Goal: Task Accomplishment & Management: Manage account settings

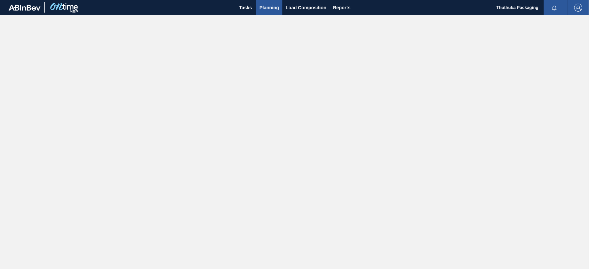
click at [267, 6] on span "Planning" at bounding box center [270, 8] width 20 height 8
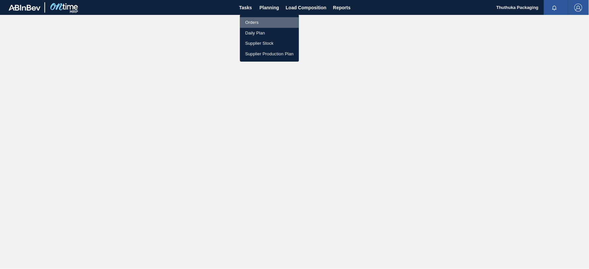
click at [254, 22] on li "Orders" at bounding box center [269, 22] width 59 height 11
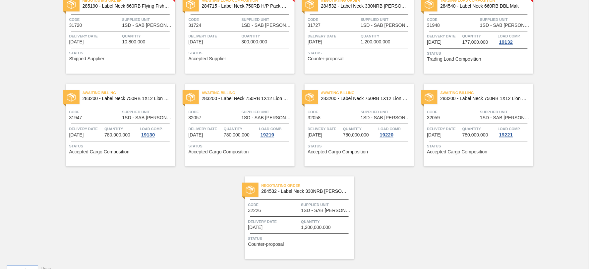
scroll to position [363, 0]
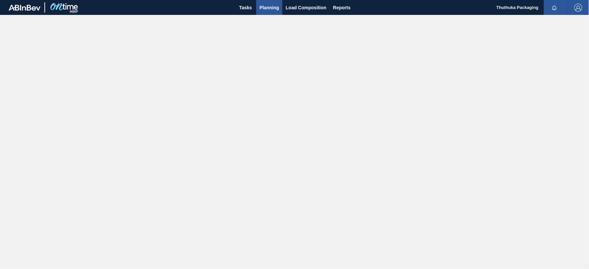
click at [272, 6] on span "Planning" at bounding box center [270, 8] width 20 height 8
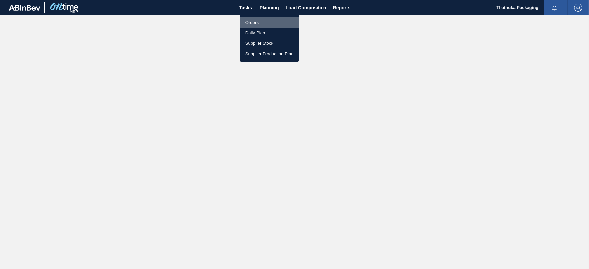
click at [253, 23] on li "Orders" at bounding box center [269, 22] width 59 height 11
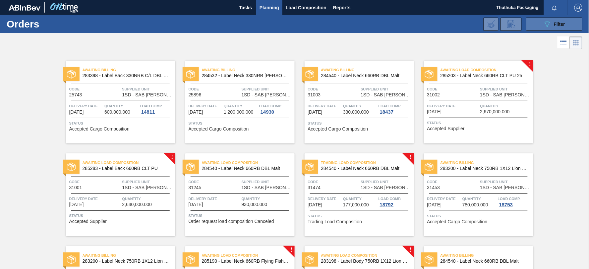
click at [549, 20] on icon "089F7B8B-B2A5-4AFE-B5C0-19BA573D28AC" at bounding box center [548, 24] width 8 height 8
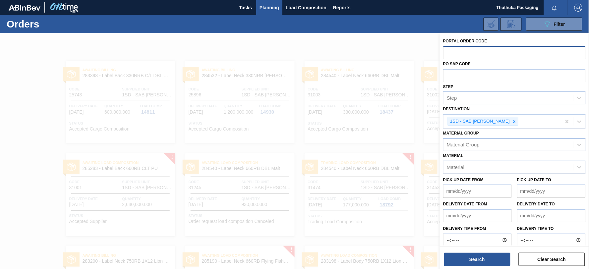
click at [472, 54] on input "text" at bounding box center [514, 52] width 143 height 13
click at [514, 120] on icon at bounding box center [515, 121] width 2 height 2
type input "32516"
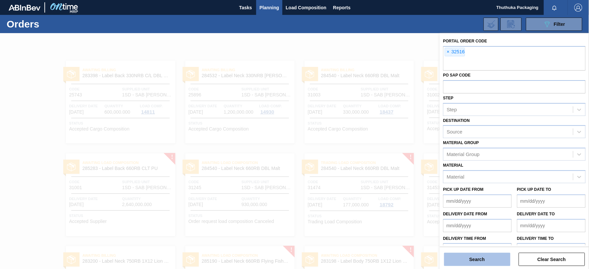
click at [494, 257] on button "Search" at bounding box center [477, 259] width 66 height 13
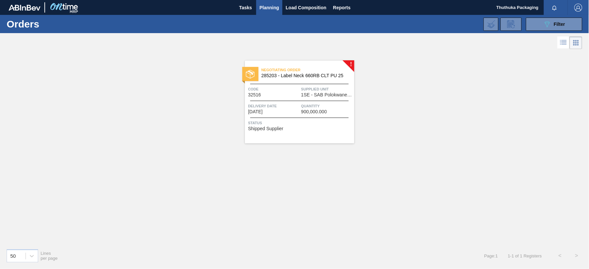
click at [298, 73] on span "Negotiating Order" at bounding box center [308, 70] width 93 height 7
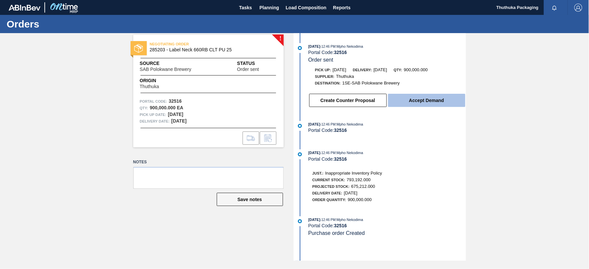
click at [417, 103] on button "Accept Demand" at bounding box center [426, 100] width 77 height 13
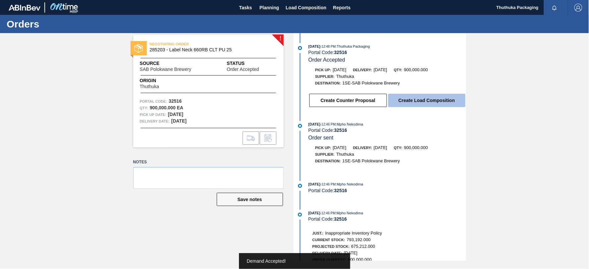
click at [416, 101] on button "Create Load Composition" at bounding box center [426, 100] width 77 height 13
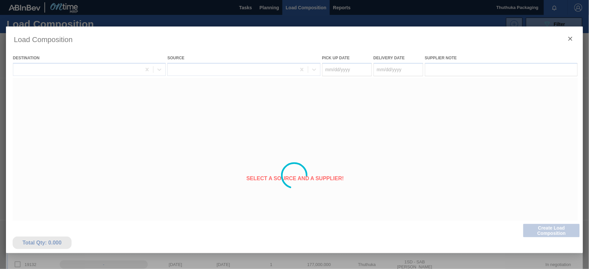
type Date "[DATE]"
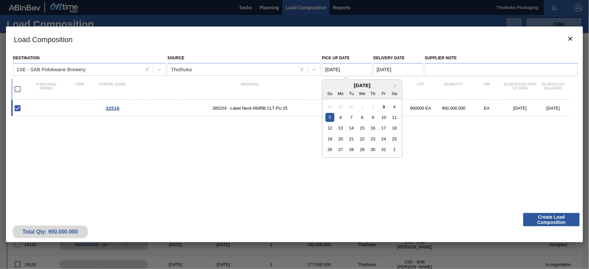
click at [350, 67] on Date "[DATE]" at bounding box center [347, 69] width 50 height 13
click at [386, 107] on div "3" at bounding box center [383, 106] width 9 height 9
type Date "[DATE]"
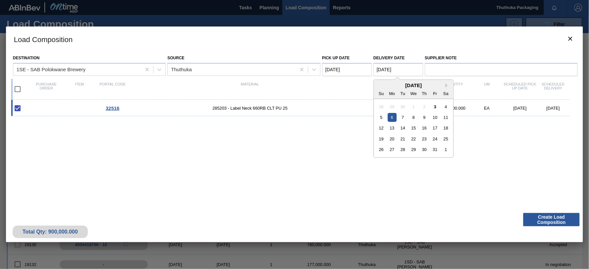
click at [384, 71] on Date "[DATE]" at bounding box center [399, 69] width 50 height 13
click at [393, 115] on div "6" at bounding box center [392, 117] width 9 height 9
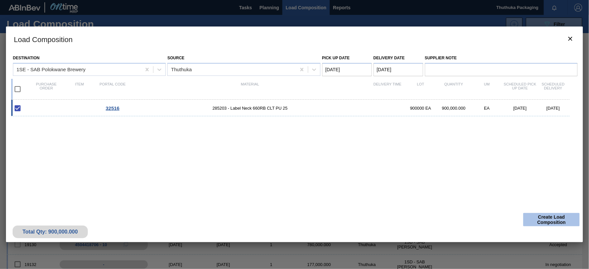
click at [538, 223] on button "Create Load Composition" at bounding box center [552, 219] width 56 height 13
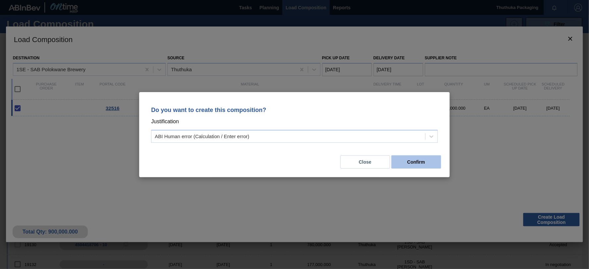
click at [405, 159] on button "Confirm" at bounding box center [417, 162] width 50 height 13
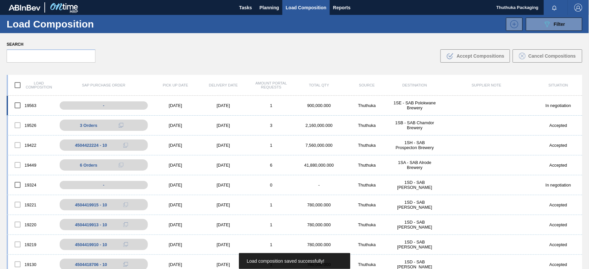
click at [401, 103] on div "1SE - SAB Polokwane Brewery" at bounding box center [415, 105] width 48 height 10
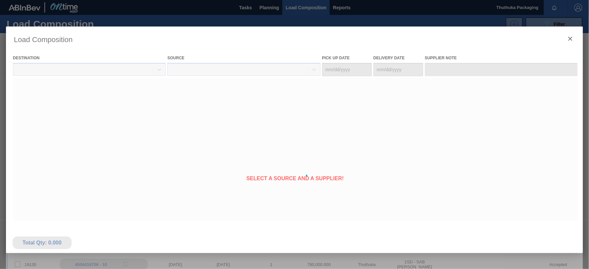
type Date "[DATE]"
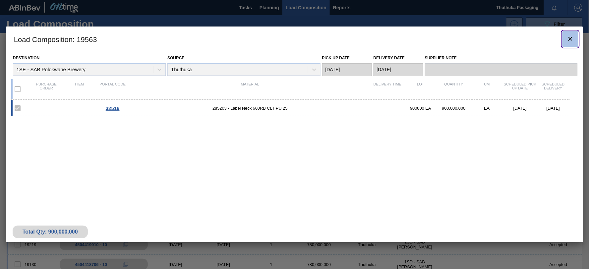
click at [570, 39] on icon "botão de ícone" at bounding box center [571, 39] width 4 height 4
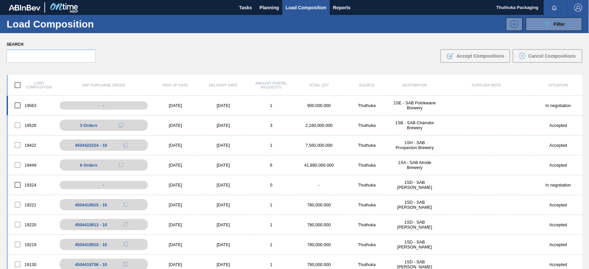
click at [423, 103] on div "1SE - SAB Polokwane Brewery" at bounding box center [415, 105] width 48 height 10
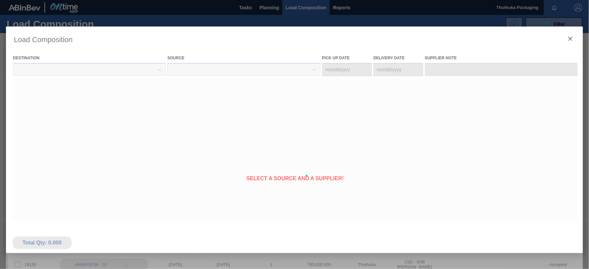
click at [428, 122] on div at bounding box center [294, 176] width 577 height 298
type Date "[DATE]"
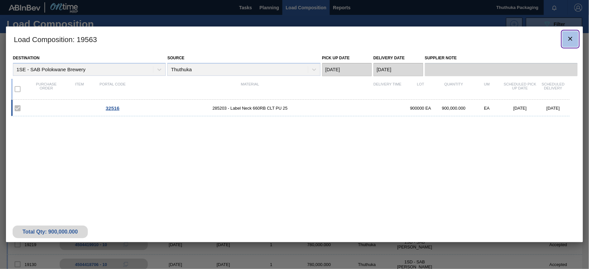
click at [570, 39] on icon "botão de ícone" at bounding box center [571, 39] width 8 height 8
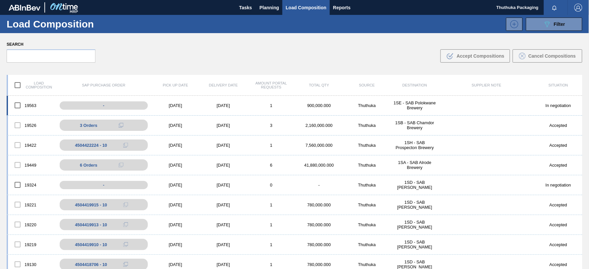
click at [579, 104] on div "In negotiation" at bounding box center [559, 105] width 48 height 5
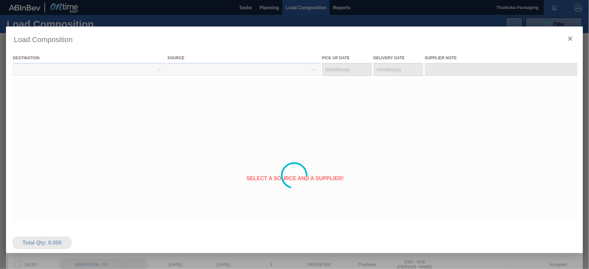
type Date "[DATE]"
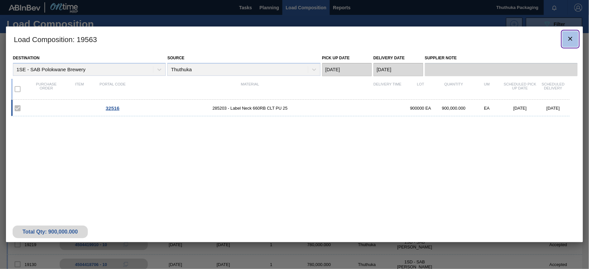
click at [571, 39] on icon "botão de ícone" at bounding box center [571, 39] width 4 height 4
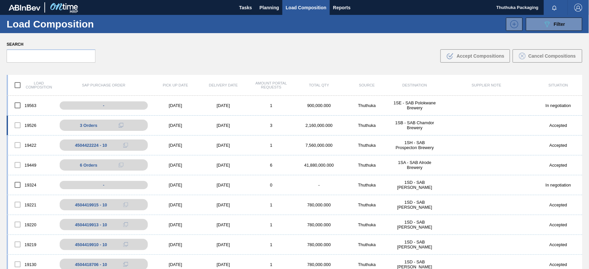
click at [173, 123] on div "[DATE]" at bounding box center [176, 125] width 48 height 5
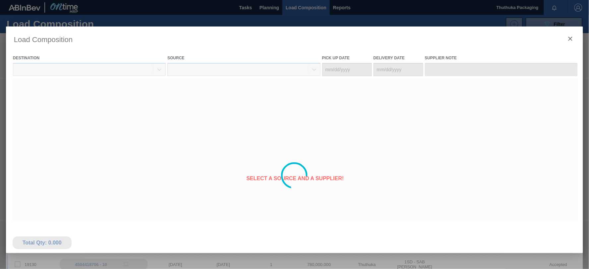
type Date "[DATE]"
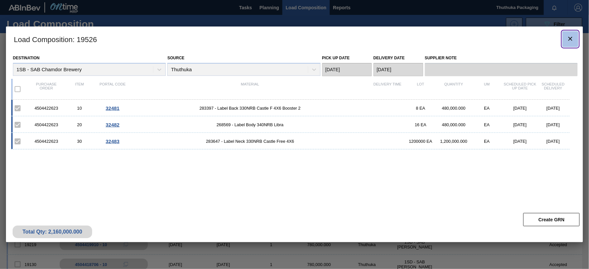
click at [572, 40] on icon "botão de ícone" at bounding box center [571, 39] width 4 height 4
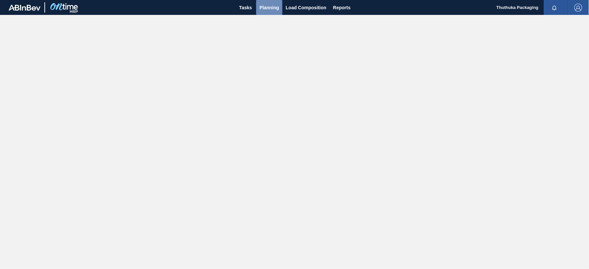
click at [273, 7] on span "Planning" at bounding box center [270, 8] width 20 height 8
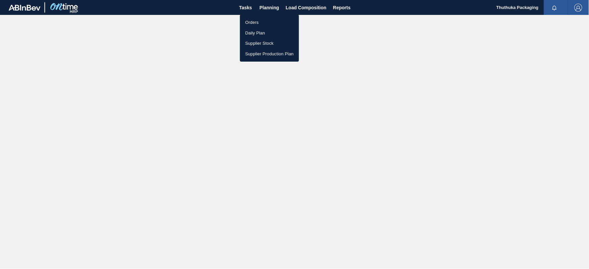
click at [260, 20] on li "Orders" at bounding box center [269, 22] width 59 height 11
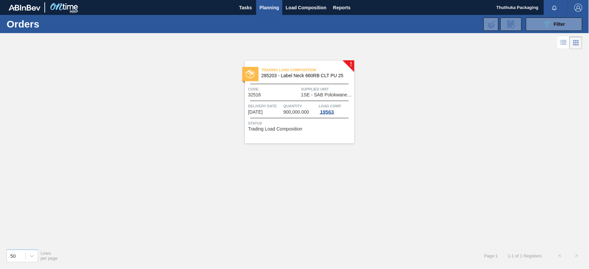
click at [325, 112] on div "19563" at bounding box center [327, 111] width 17 height 5
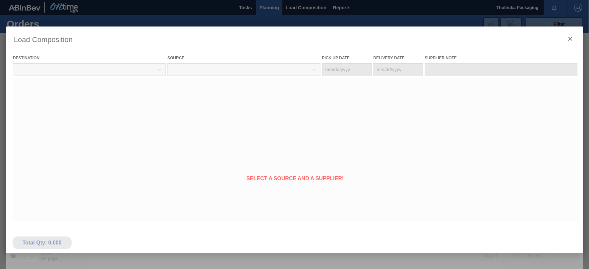
type Date "[DATE]"
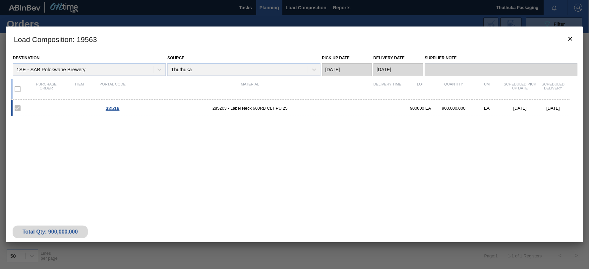
click at [116, 106] on span "32516" at bounding box center [113, 108] width 14 height 6
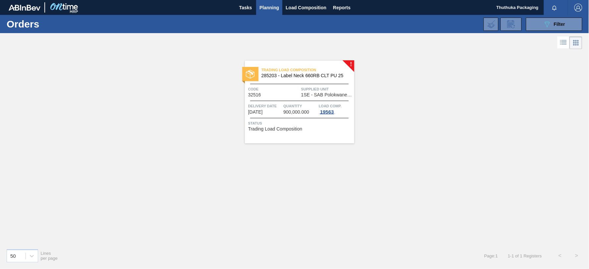
click at [327, 110] on div "19563" at bounding box center [327, 111] width 17 height 5
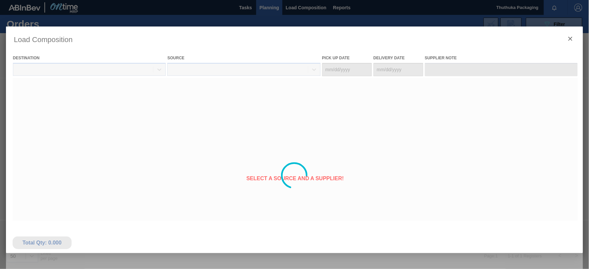
type Date "[DATE]"
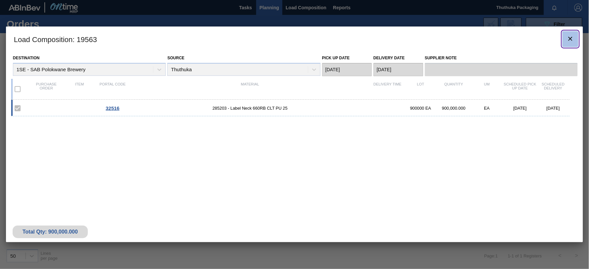
click at [573, 38] on icon "botão de ícone" at bounding box center [571, 39] width 8 height 8
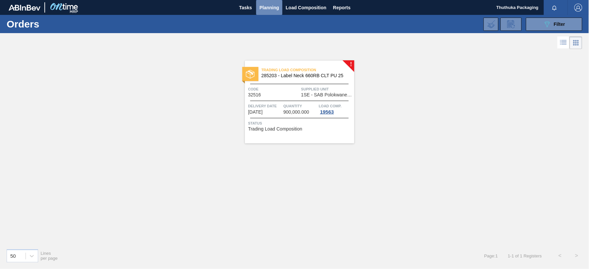
click at [264, 4] on span "Planning" at bounding box center [270, 8] width 20 height 8
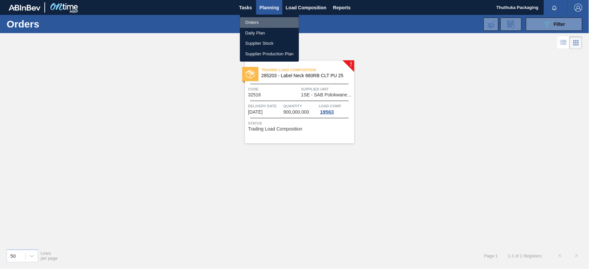
click at [256, 23] on li "Orders" at bounding box center [269, 22] width 59 height 11
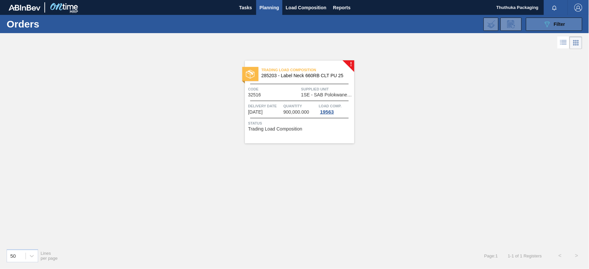
click at [544, 23] on icon "089F7B8B-B2A5-4AFE-B5C0-19BA573D28AC" at bounding box center [548, 24] width 8 height 8
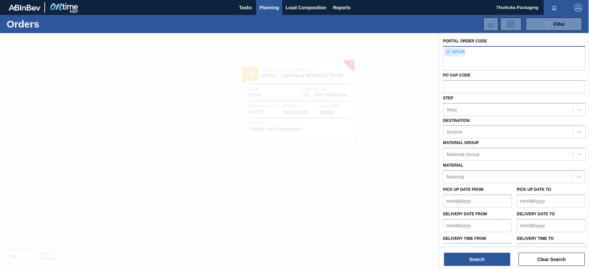
click at [447, 53] on span "×" at bounding box center [448, 52] width 6 height 8
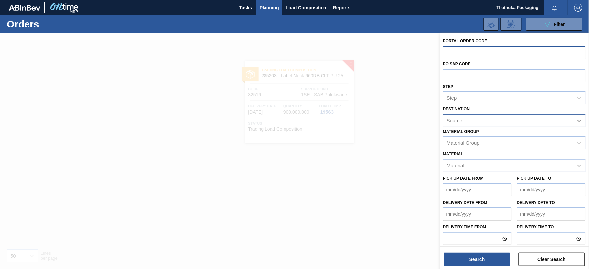
click at [578, 121] on icon at bounding box center [580, 121] width 4 height 2
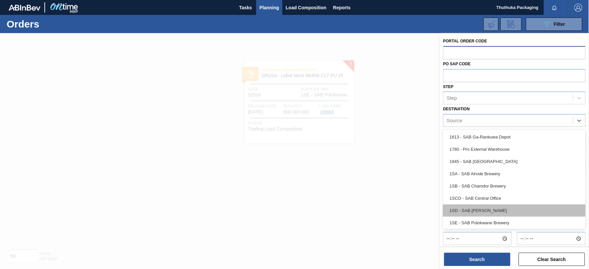
click at [515, 208] on div "1SD - SAB [PERSON_NAME]" at bounding box center [514, 211] width 143 height 12
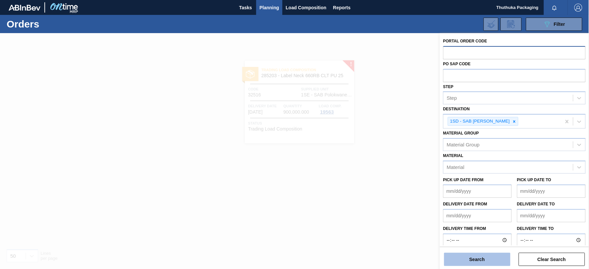
click at [492, 259] on button "Search" at bounding box center [477, 259] width 66 height 13
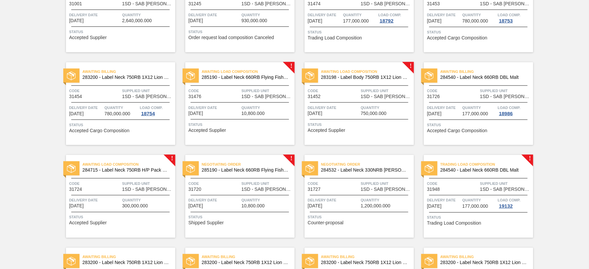
scroll to position [363, 0]
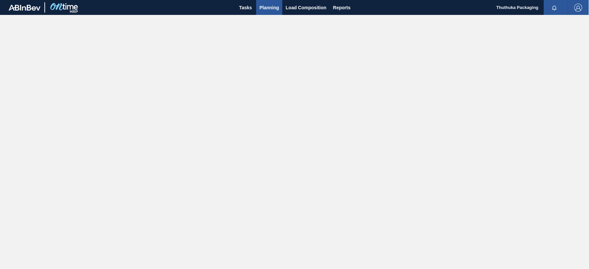
click at [269, 5] on span "Planning" at bounding box center [270, 8] width 20 height 8
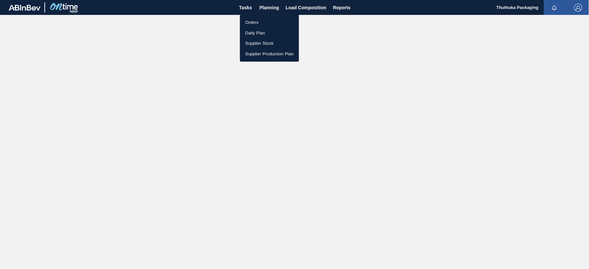
click at [252, 22] on li "Orders" at bounding box center [269, 22] width 59 height 11
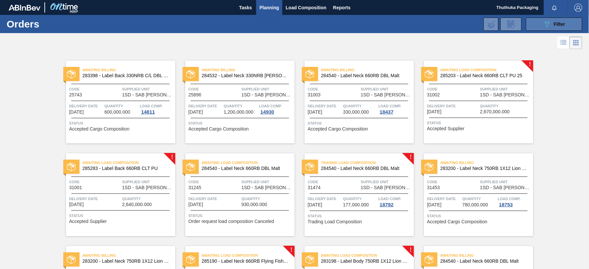
click at [531, 22] on button "089F7B8B-B2A5-4AFE-B5C0-19BA573D28AC Filter" at bounding box center [554, 24] width 56 height 13
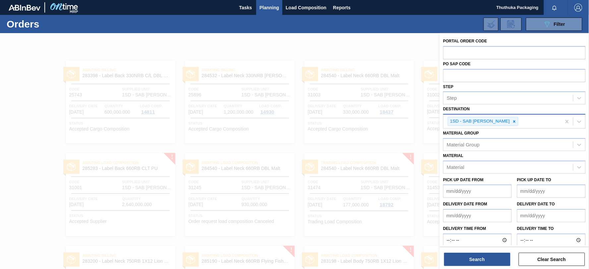
click at [512, 120] on icon at bounding box center [514, 121] width 5 height 5
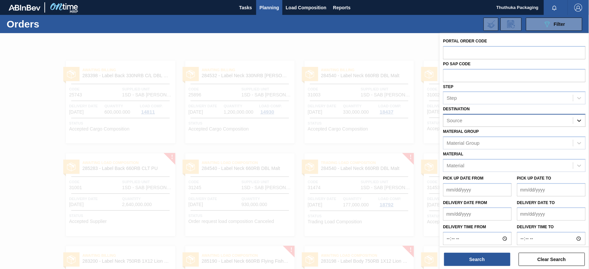
click at [580, 120] on icon at bounding box center [580, 121] width 4 height 2
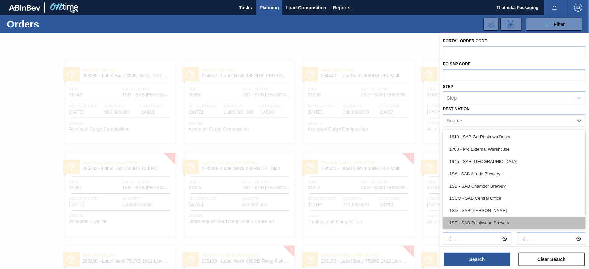
click at [518, 223] on div "1SE - SAB Polokwane Brewery" at bounding box center [514, 223] width 143 height 12
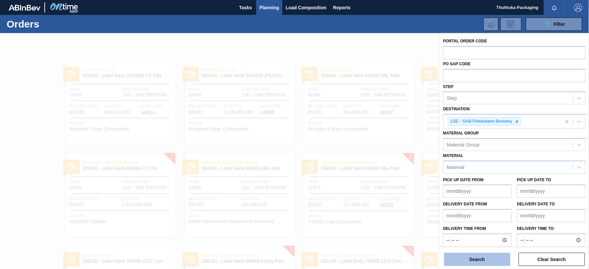
click at [480, 257] on button "Search" at bounding box center [477, 259] width 66 height 13
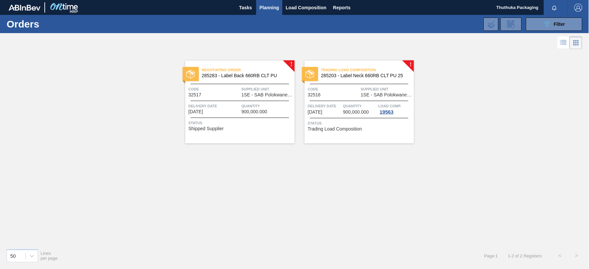
click at [244, 77] on span "285283 - Label Back 660RB CLT PU" at bounding box center [246, 75] width 88 height 5
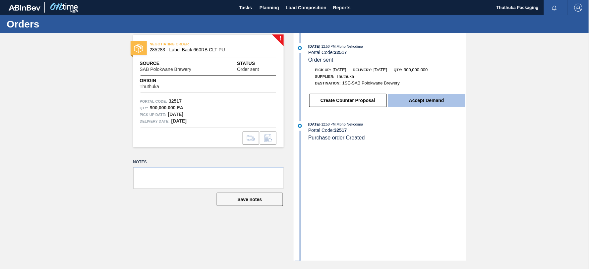
click at [419, 104] on button "Accept Demand" at bounding box center [426, 100] width 77 height 13
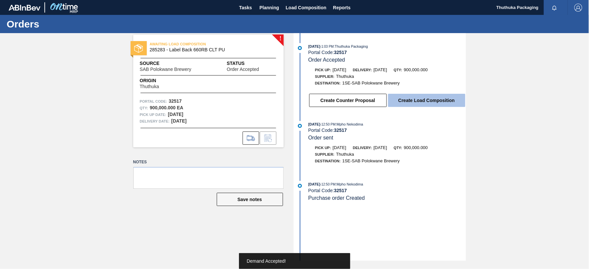
click at [420, 101] on button "Create Load Composition" at bounding box center [426, 100] width 77 height 13
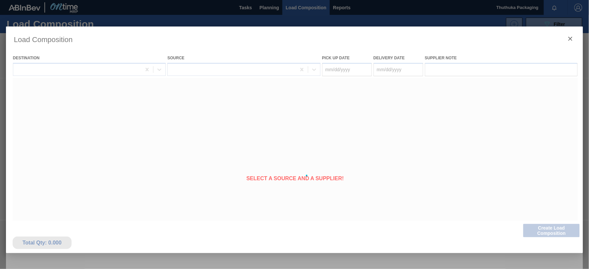
type Date "[DATE]"
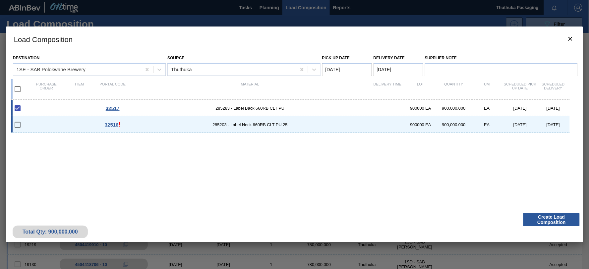
click at [251, 124] on span "285203 - Label Neck 660RB CLT PU 25" at bounding box center [250, 124] width 242 height 5
checkbox input "true"
click at [362, 69] on Date "[DATE]" at bounding box center [347, 69] width 50 height 13
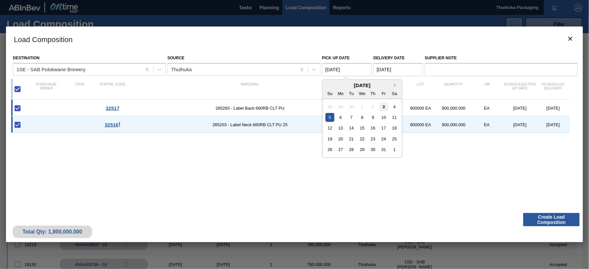
click at [384, 105] on div "3" at bounding box center [383, 106] width 9 height 9
type Date "[DATE]"
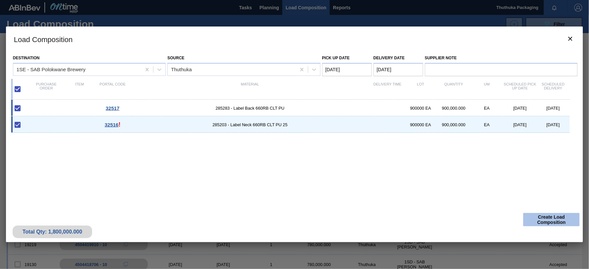
click at [546, 218] on button "Create Load Composition" at bounding box center [552, 219] width 56 height 13
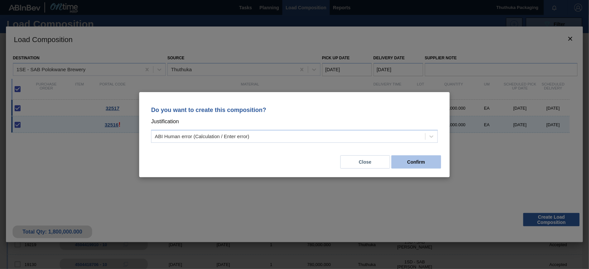
click at [426, 163] on button "Confirm" at bounding box center [417, 162] width 50 height 13
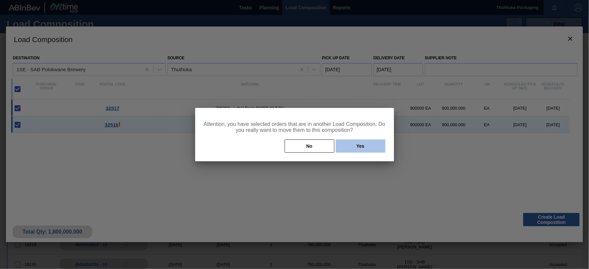
click at [359, 148] on button "Yes" at bounding box center [361, 146] width 50 height 13
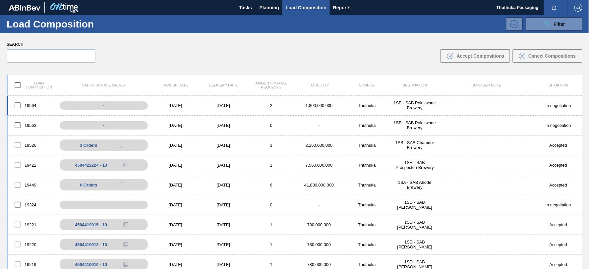
click at [315, 104] on div "1,800,000.000" at bounding box center [319, 105] width 48 height 5
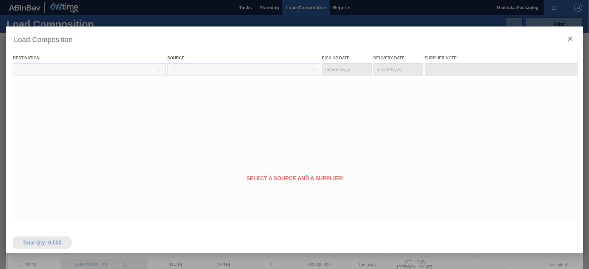
type Date "[DATE]"
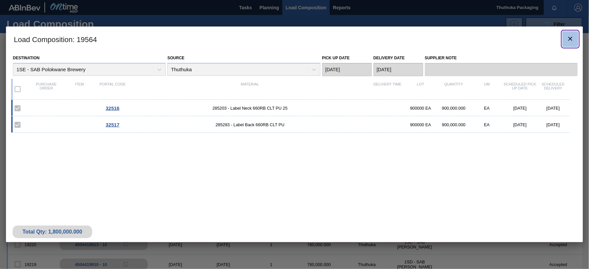
click at [570, 40] on icon "botão de ícone" at bounding box center [571, 39] width 8 height 8
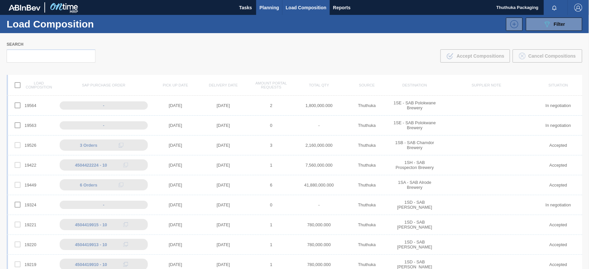
click at [266, 7] on span "Planning" at bounding box center [270, 8] width 20 height 8
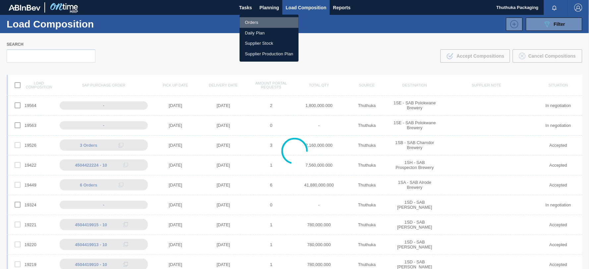
click at [255, 19] on li "Orders" at bounding box center [269, 22] width 59 height 11
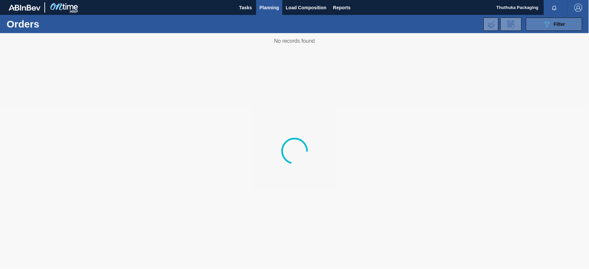
click at [533, 23] on button "089F7B8B-B2A5-4AFE-B5C0-19BA573D28AC Filter" at bounding box center [554, 24] width 56 height 13
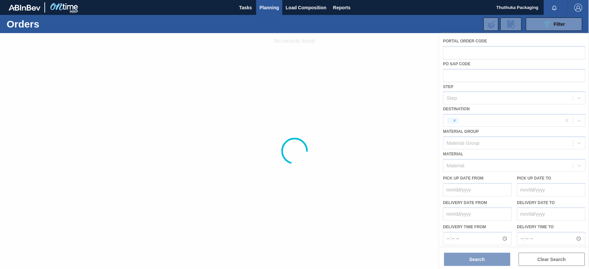
click at [450, 53] on div at bounding box center [294, 151] width 589 height 236
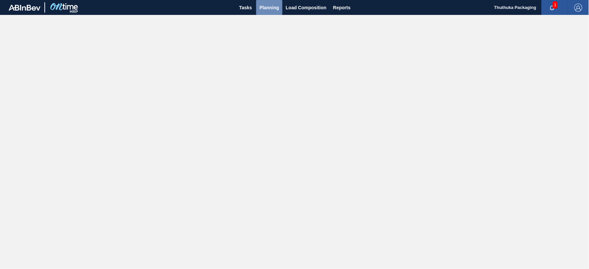
click at [273, 6] on span "Planning" at bounding box center [270, 8] width 20 height 8
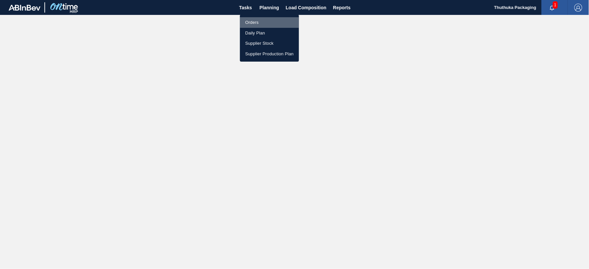
click at [255, 22] on li "Orders" at bounding box center [269, 22] width 59 height 11
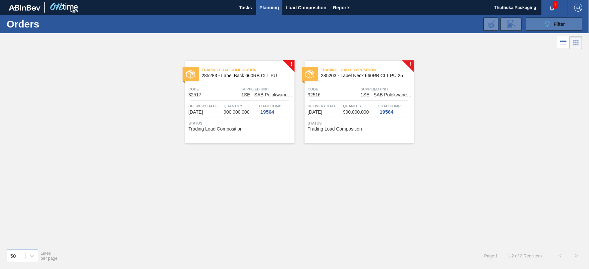
click at [542, 22] on button "089F7B8B-B2A5-4AFE-B5C0-19BA573D28AC Filter" at bounding box center [554, 24] width 56 height 13
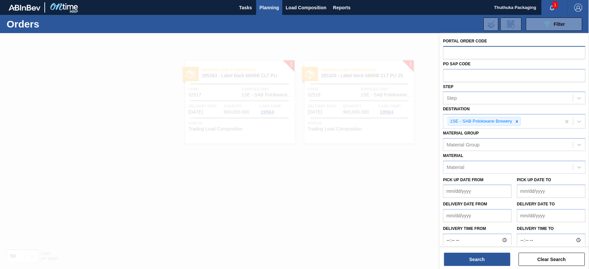
click at [464, 50] on input "text" at bounding box center [514, 52] width 143 height 13
paste input "text"
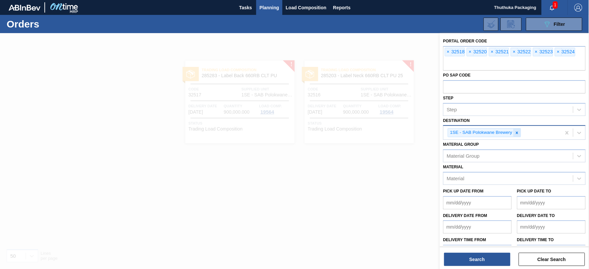
click at [518, 132] on icon at bounding box center [517, 133] width 5 height 5
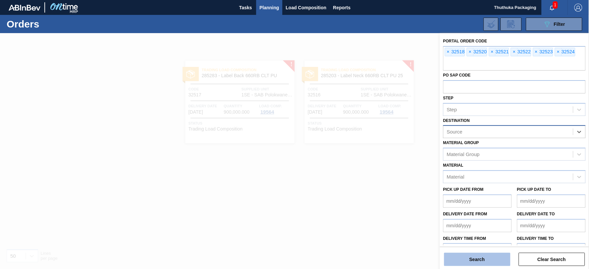
click at [492, 258] on button "Search" at bounding box center [477, 259] width 66 height 13
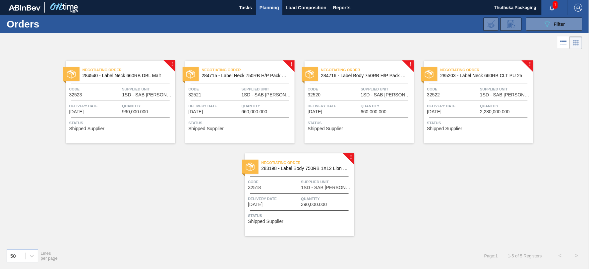
click at [100, 74] on span "284540 - Label Neck 660RB DBL Malt" at bounding box center [127, 75] width 88 height 5
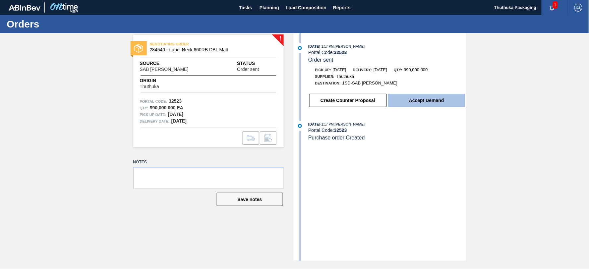
click at [421, 103] on button "Accept Demand" at bounding box center [426, 100] width 77 height 13
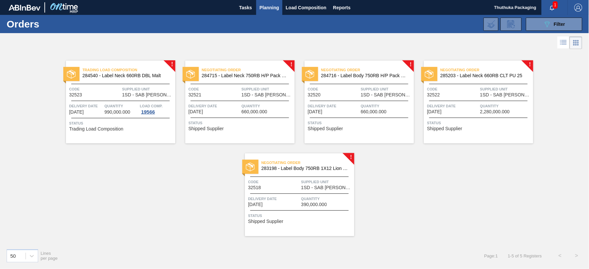
click at [244, 74] on span "284715 - Label Neck 750RB H/P Pack Upgrade" at bounding box center [246, 75] width 88 height 5
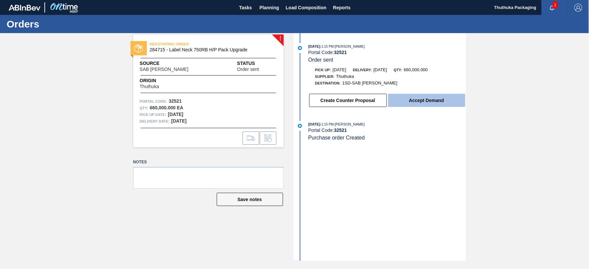
click at [413, 101] on button "Accept Demand" at bounding box center [426, 100] width 77 height 13
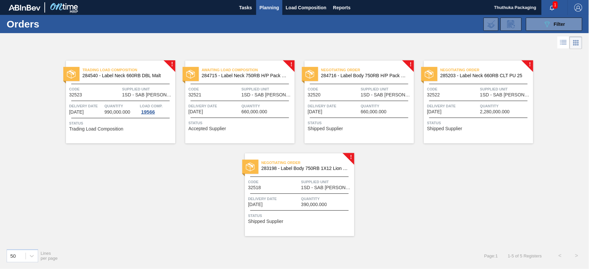
click at [350, 75] on span "284716 - Label Body 750RB H/P Pack Upgrade" at bounding box center [365, 75] width 88 height 5
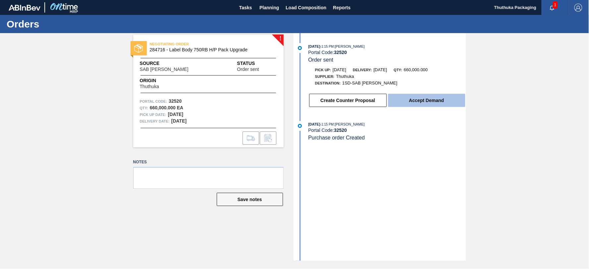
click at [405, 103] on button "Accept Demand" at bounding box center [426, 100] width 77 height 13
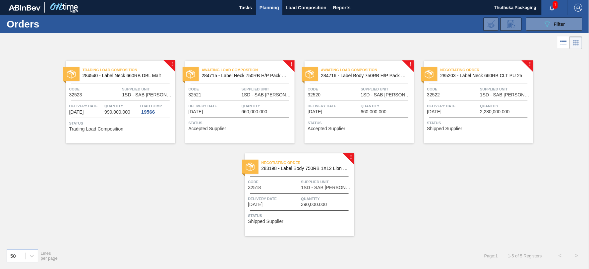
click at [491, 72] on span "Negotiating Order" at bounding box center [487, 70] width 93 height 7
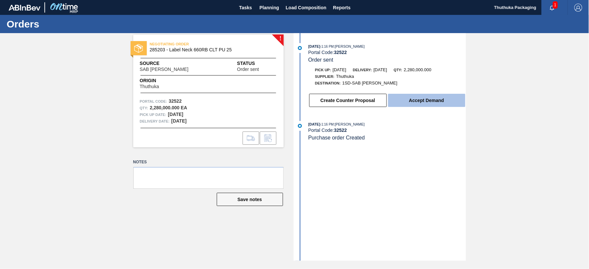
click at [442, 103] on button "Accept Demand" at bounding box center [426, 100] width 77 height 13
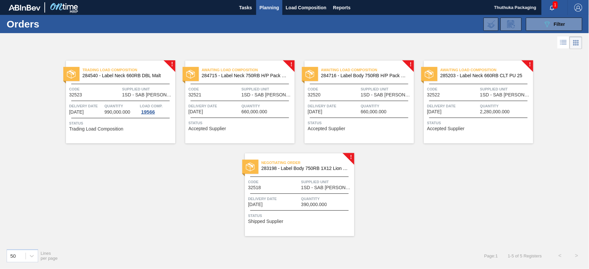
click at [303, 167] on span "283198 - Label Body 750RB 1X12 Lion Pinc 2022" at bounding box center [306, 168] width 88 height 5
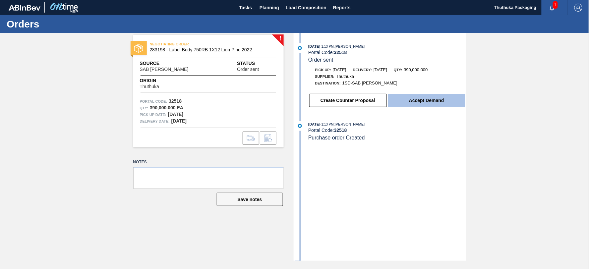
click at [435, 103] on button "Accept Demand" at bounding box center [426, 100] width 77 height 13
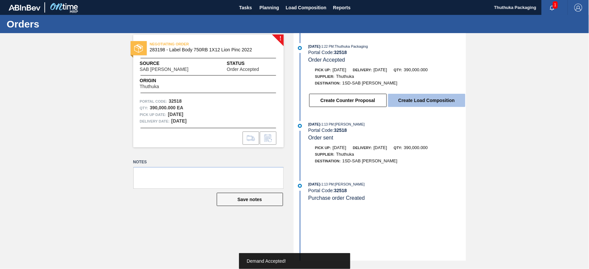
click at [429, 101] on button "Create Load Composition" at bounding box center [426, 100] width 77 height 13
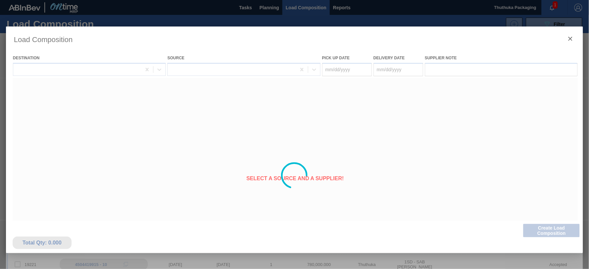
type Date "[DATE]"
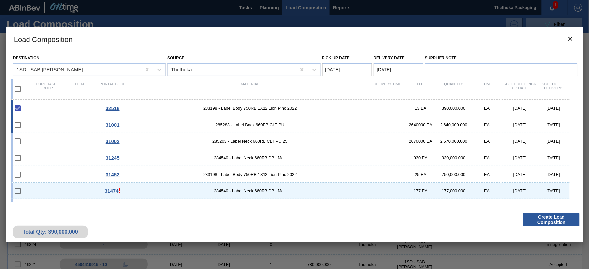
click at [249, 125] on span "285283 - Label Back 660RB CLT PU" at bounding box center [250, 124] width 242 height 5
checkbox input "true"
click at [252, 140] on span "285203 - Label Neck 660RB CLT PU 25" at bounding box center [250, 141] width 242 height 5
checkbox input "true"
click at [251, 153] on div "31245 284540 - Label Neck 660RB DBL Malt 930 EA 930,000.000 EA 08/28/2025 08/29…" at bounding box center [290, 158] width 559 height 17
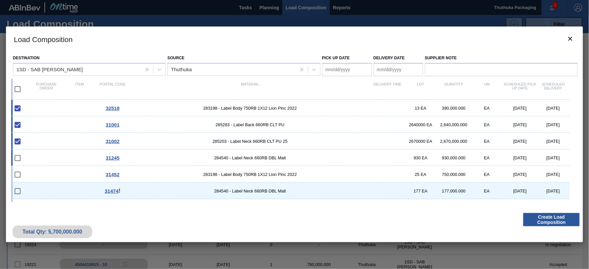
checkbox input "true"
click at [252, 174] on span "283198 - Label Body 750RB 1X12 Lion Pinc 2022" at bounding box center [250, 174] width 242 height 5
checkbox input "true"
click at [253, 190] on span "284540 - Label Neck 660RB DBL Malt" at bounding box center [250, 191] width 242 height 5
checkbox input "true"
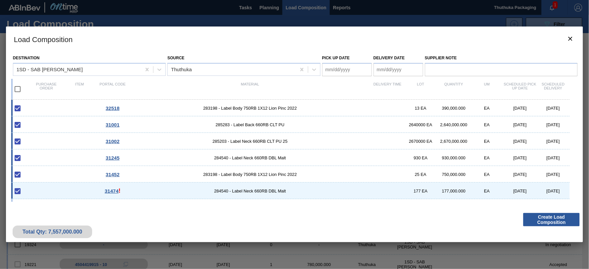
click at [246, 124] on span "285283 - Label Back 660RB CLT PU" at bounding box center [250, 124] width 242 height 5
checkbox input "false"
click at [243, 140] on span "285203 - Label Neck 660RB CLT PU 25" at bounding box center [250, 141] width 242 height 5
checkbox input "false"
click at [244, 158] on span "284540 - Label Neck 660RB DBL Malt" at bounding box center [250, 158] width 242 height 5
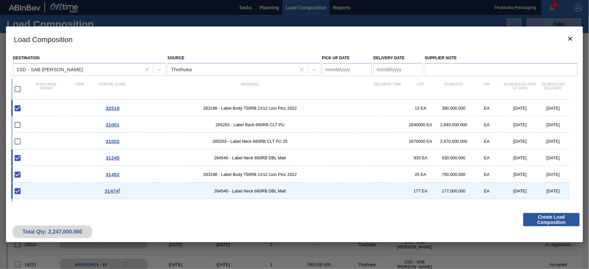
checkbox input "false"
click at [241, 174] on span "283198 - Label Body 750RB 1X12 Lion Pinc 2022" at bounding box center [250, 174] width 242 height 5
checkbox input "false"
click at [234, 194] on div "31474 ! 284540 - Label Neck 660RB DBL Malt 177 EA 177,000.000 EA 09/04/2025 09/…" at bounding box center [290, 191] width 559 height 17
type Date "[DATE]"
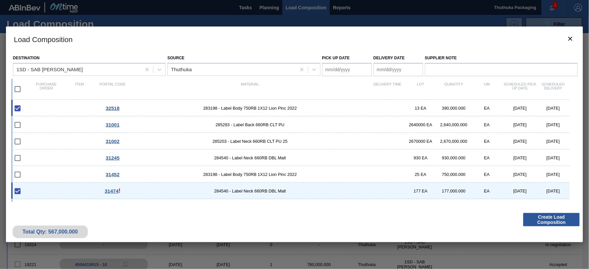
type Date "[DATE]"
checkbox input "false"
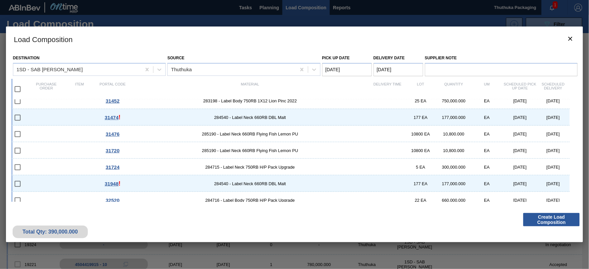
scroll to position [110, 0]
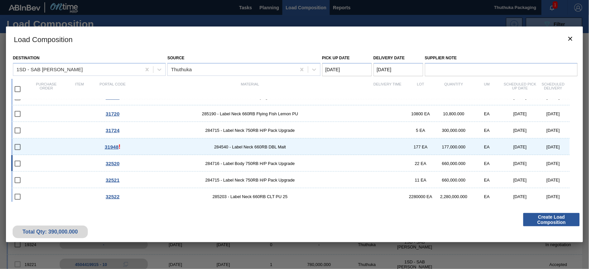
click at [250, 163] on span "284716 - Label Body 750RB H/P Pack Upgrade" at bounding box center [250, 163] width 242 height 5
checkbox input "true"
click at [250, 178] on span "284715 - Label Neck 750RB H/P Pack Upgrade" at bounding box center [250, 180] width 242 height 5
checkbox input "true"
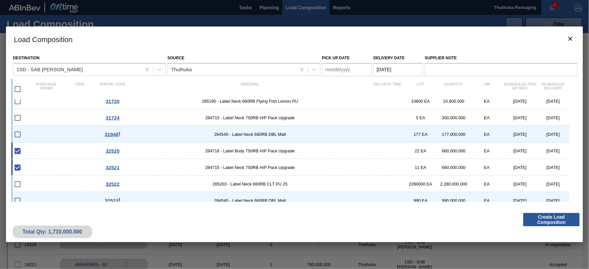
scroll to position [130, 0]
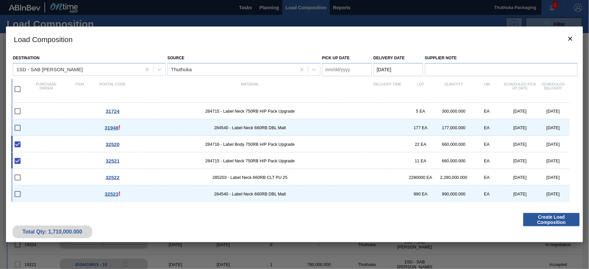
click at [250, 178] on span "285203 - Label Neck 660RB CLT PU 25" at bounding box center [250, 177] width 242 height 5
checkbox input "true"
click at [247, 195] on span "284540 - Label Neck 660RB DBL Malt" at bounding box center [250, 194] width 242 height 5
checkbox input "true"
click at [344, 70] on Date "Pick up Date" at bounding box center [347, 69] width 50 height 13
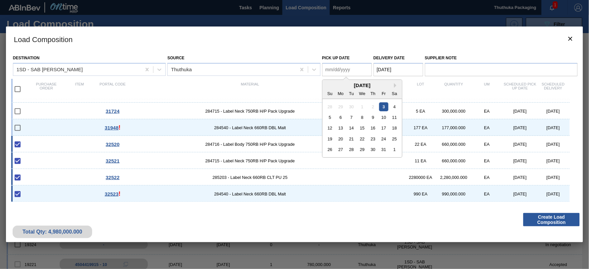
click at [385, 107] on div "3" at bounding box center [383, 106] width 9 height 9
type Date "[DATE]"
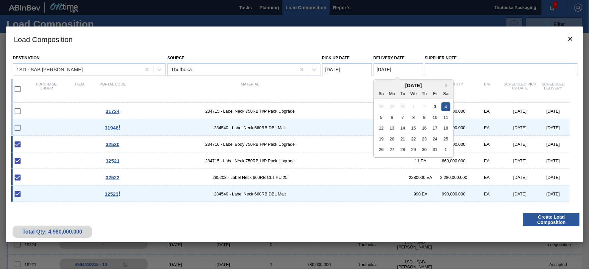
click at [395, 68] on Date "[DATE]" at bounding box center [399, 69] width 50 height 13
click at [391, 115] on div "6" at bounding box center [392, 117] width 9 height 9
type Date "[DATE]"
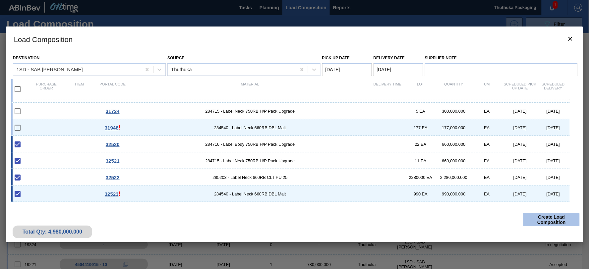
click at [546, 219] on button "Create Load Composition" at bounding box center [552, 219] width 56 height 13
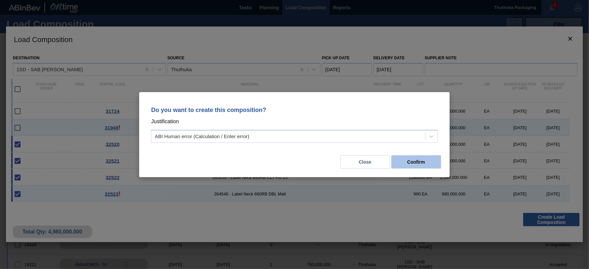
click at [415, 157] on button "Confirm" at bounding box center [417, 162] width 50 height 13
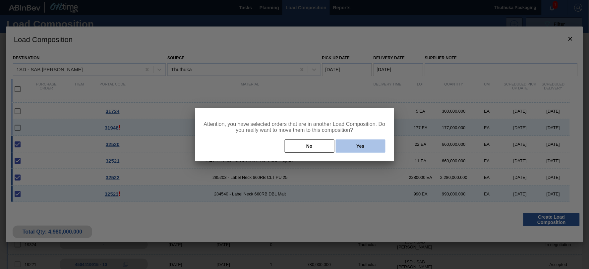
click at [363, 148] on button "Yes" at bounding box center [361, 146] width 50 height 13
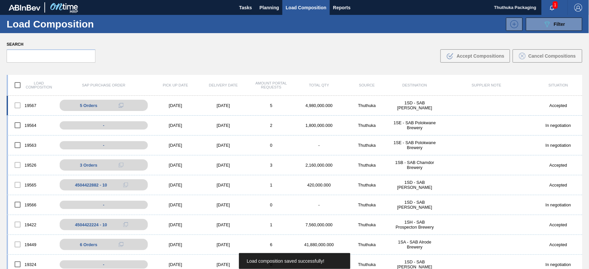
click at [323, 102] on div "19567 5 Orders 4504422884 - 10 4504422884 - 20 4504422884 - 30 4504422884 - 40 …" at bounding box center [295, 106] width 576 height 20
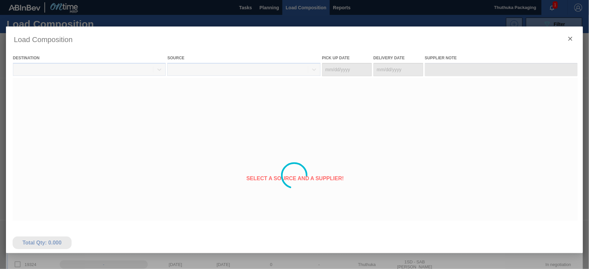
type Date "[DATE]"
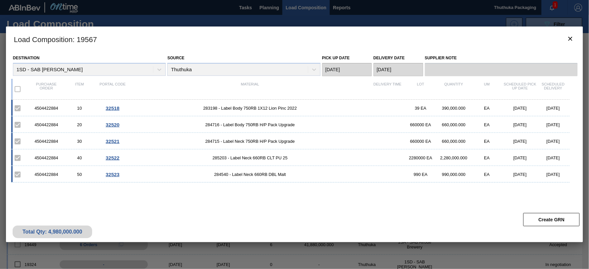
click at [48, 108] on div "4504422884" at bounding box center [46, 108] width 33 height 5
copy div "4504422884"
click at [208, 108] on span "283198 - Label Body 750RB 1X12 Lion Pinc 2022" at bounding box center [250, 108] width 242 height 5
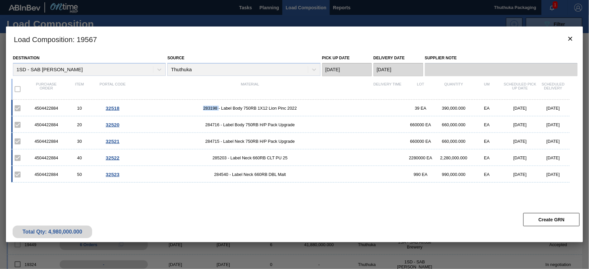
copy span "283198"
click at [209, 125] on span "284716 - Label Body 750RB H/P Pack Upgrade" at bounding box center [250, 124] width 242 height 5
click at [209, 124] on span "284716 - Label Body 750RB H/P Pack Upgrade" at bounding box center [250, 124] width 242 height 5
copy span "284716"
click at [213, 142] on span "284715 - Label Neck 750RB H/P Pack Upgrade" at bounding box center [250, 141] width 242 height 5
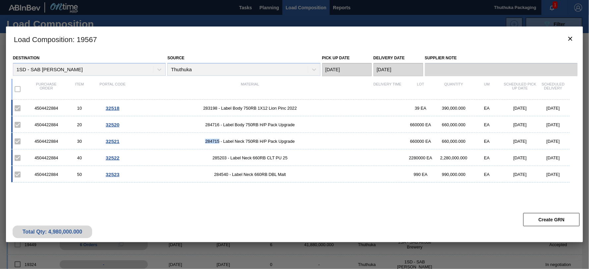
click at [213, 141] on span "284715 - Label Neck 750RB H/P Pack Upgrade" at bounding box center [250, 141] width 242 height 5
copy span "284715"
click at [224, 157] on span "285203 - Label Neck 660RB CLT PU 25" at bounding box center [250, 158] width 242 height 5
click at [222, 158] on span "285203 - Label Neck 660RB CLT PU 25" at bounding box center [250, 158] width 242 height 5
copy span "285203"
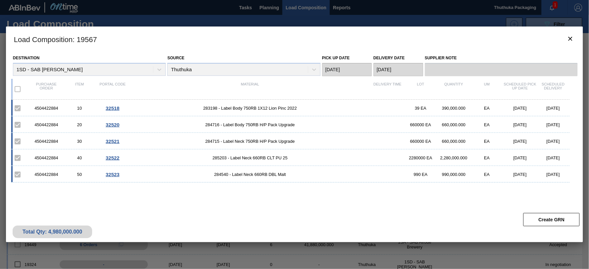
click at [224, 174] on span "284540 - Label Neck 660RB DBL Malt" at bounding box center [250, 174] width 242 height 5
copy span "284540"
click at [570, 40] on icon "botão de ícone" at bounding box center [571, 39] width 8 height 8
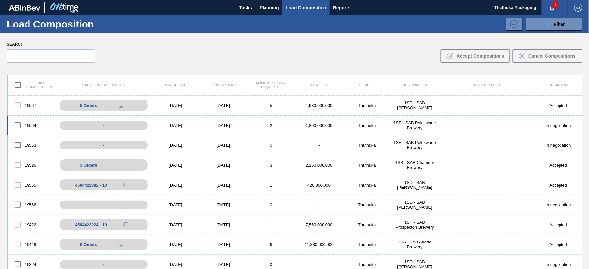
click at [417, 125] on div "1SE - SAB Polokwane Brewery" at bounding box center [415, 125] width 48 height 10
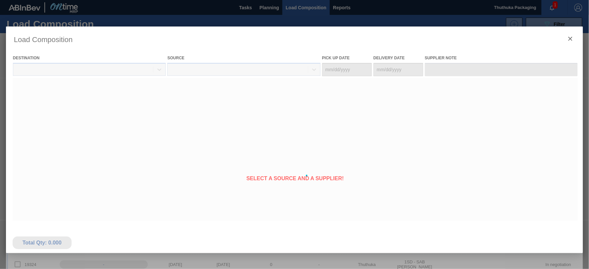
type Date "[DATE]"
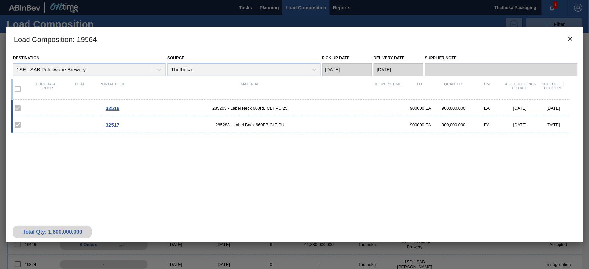
click at [110, 108] on span "32516" at bounding box center [113, 108] width 14 height 6
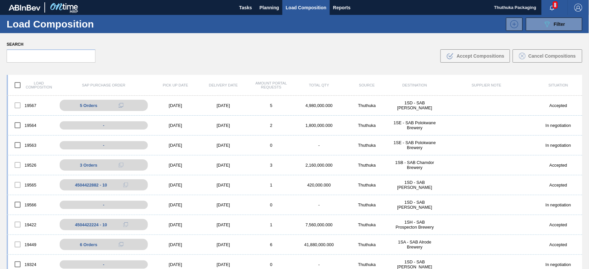
click at [554, 7] on span "1" at bounding box center [555, 4] width 5 height 7
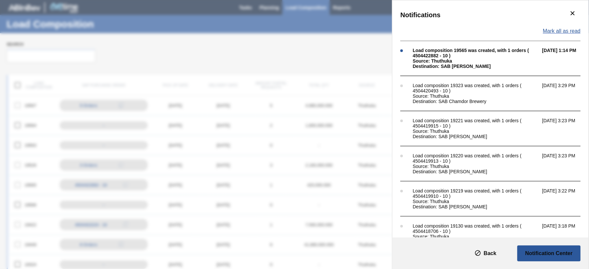
click at [549, 32] on span "Mark all as read" at bounding box center [562, 31] width 38 height 6
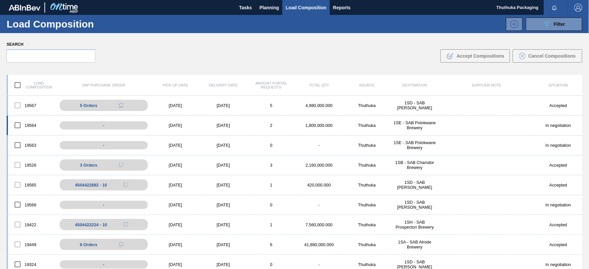
click at [414, 128] on div "1SE - SAB Polokwane Brewery" at bounding box center [415, 125] width 48 height 10
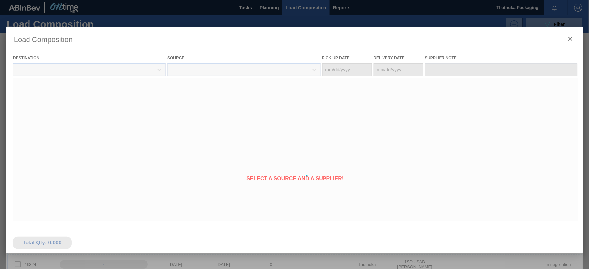
type Date "[DATE]"
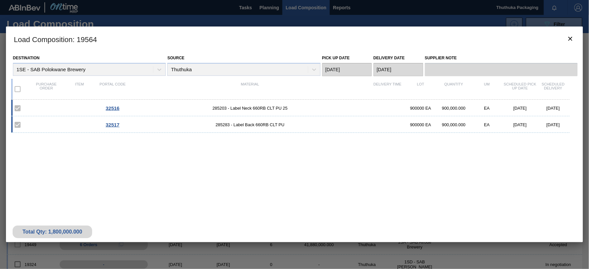
click at [16, 89] on label at bounding box center [18, 89] width 14 height 14
click at [271, 107] on span "285203 - Label Neck 660RB CLT PU 25" at bounding box center [250, 108] width 242 height 5
click at [572, 37] on icon "botão de ícone" at bounding box center [571, 39] width 4 height 4
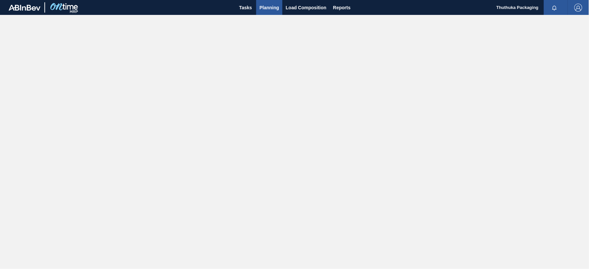
click at [264, 6] on span "Planning" at bounding box center [270, 8] width 20 height 8
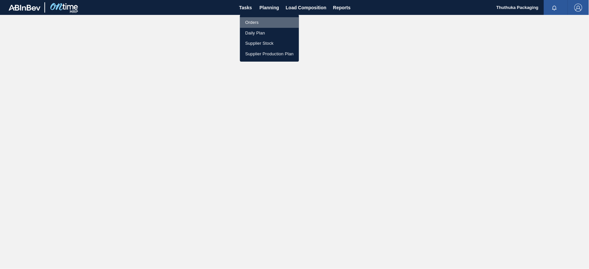
click at [254, 21] on li "Orders" at bounding box center [269, 22] width 59 height 11
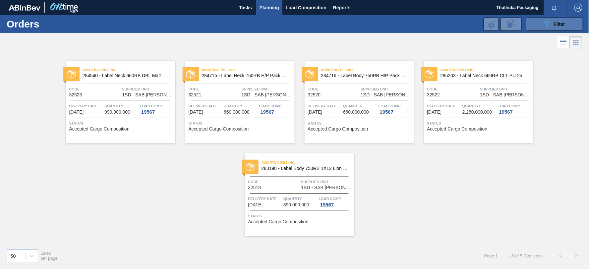
click at [549, 26] on icon "089F7B8B-B2A5-4AFE-B5C0-19BA573D28AC" at bounding box center [548, 24] width 8 height 8
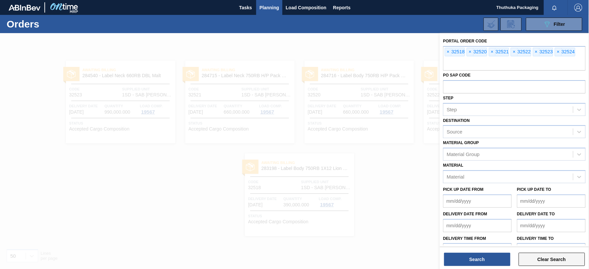
click at [550, 261] on button "Clear Search" at bounding box center [552, 259] width 66 height 13
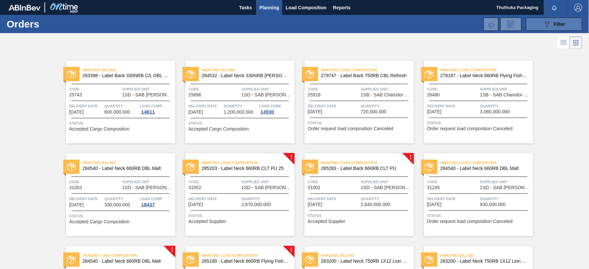
click at [541, 25] on button "089F7B8B-B2A5-4AFE-B5C0-19BA573D28AC Filter" at bounding box center [554, 24] width 56 height 13
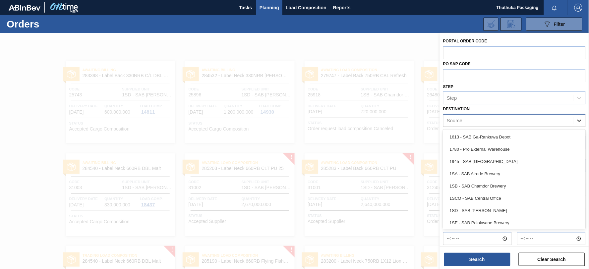
click at [578, 120] on icon at bounding box center [580, 121] width 4 height 2
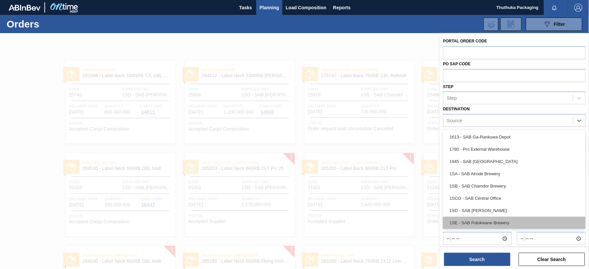
click at [511, 218] on div "1SE - SAB Polokwane Brewery" at bounding box center [514, 223] width 143 height 12
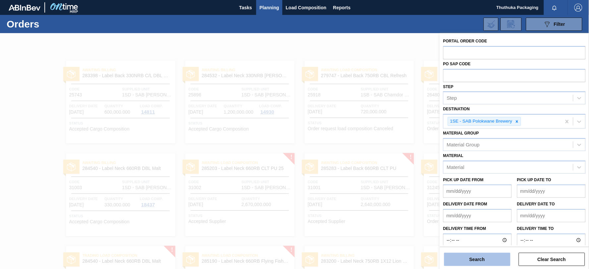
click at [494, 261] on button "Search" at bounding box center [477, 259] width 66 height 13
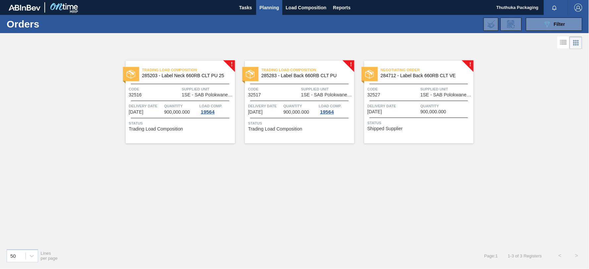
click at [420, 70] on span "Negotiating Order" at bounding box center [427, 70] width 93 height 7
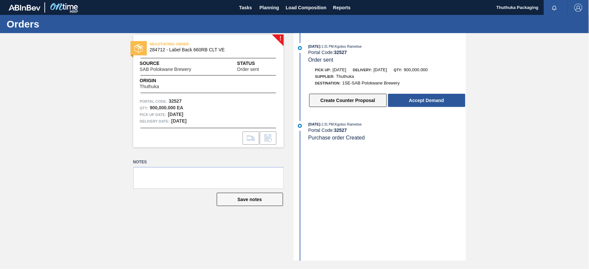
click at [372, 103] on button "Create Counter Proposal" at bounding box center [348, 100] width 78 height 13
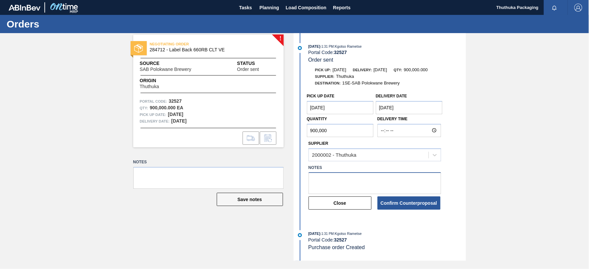
click at [326, 181] on textarea at bounding box center [375, 183] width 133 height 22
type textarea "32517 duplicate portal code"
click at [408, 207] on button "Confirm Counterproposal" at bounding box center [409, 203] width 63 height 13
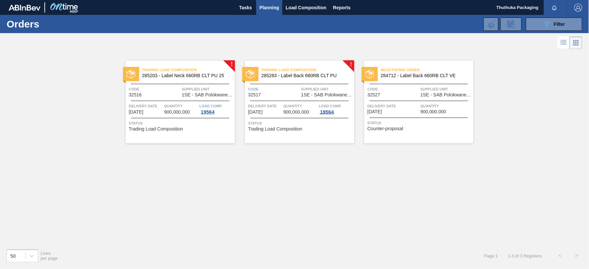
click at [328, 112] on div "19564" at bounding box center [327, 111] width 17 height 5
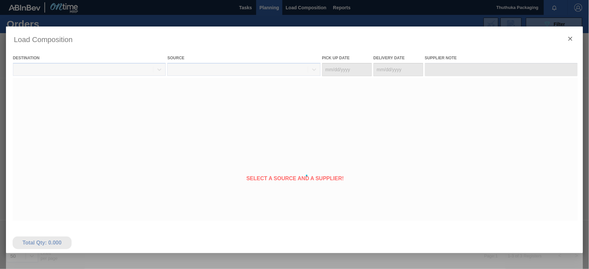
type Date "[DATE]"
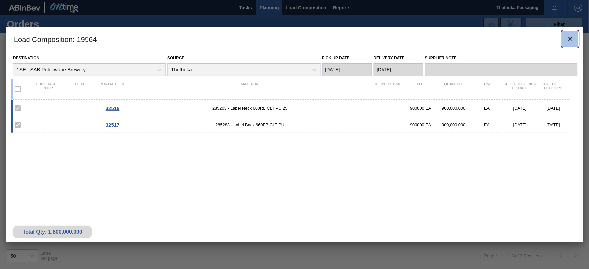
click at [571, 37] on icon "botão de ícone" at bounding box center [571, 39] width 8 height 8
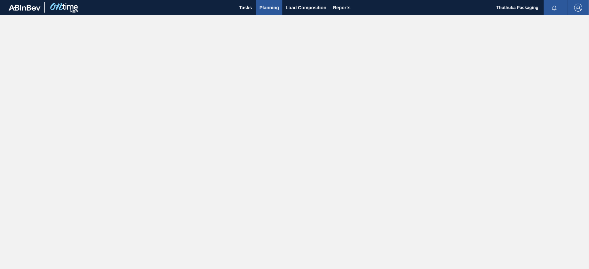
click at [265, 7] on span "Planning" at bounding box center [270, 8] width 20 height 8
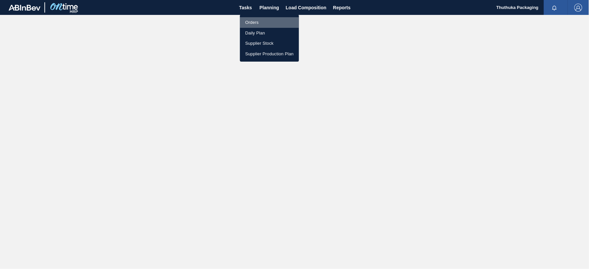
click at [252, 22] on li "Orders" at bounding box center [269, 22] width 59 height 11
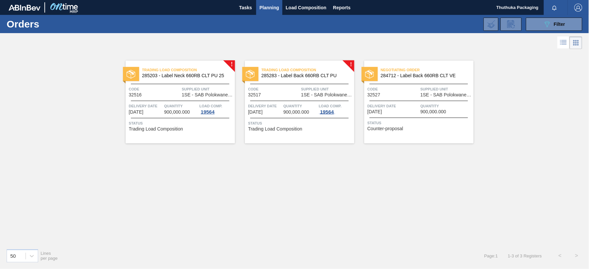
click at [325, 110] on div "19564" at bounding box center [327, 111] width 17 height 5
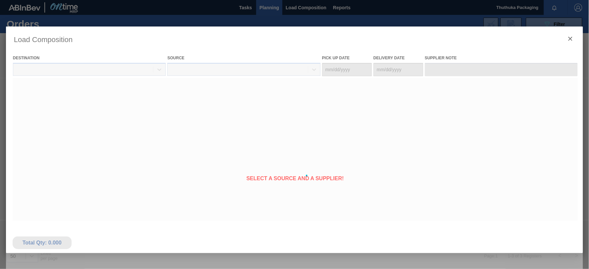
type Date "[DATE]"
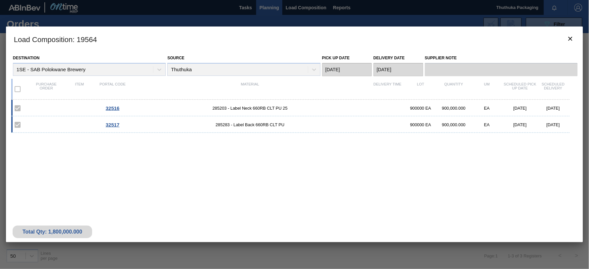
click at [247, 107] on span "285203 - Label Neck 660RB CLT PU 25" at bounding box center [250, 108] width 242 height 5
click at [572, 38] on icon "botão de ícone" at bounding box center [571, 39] width 8 height 8
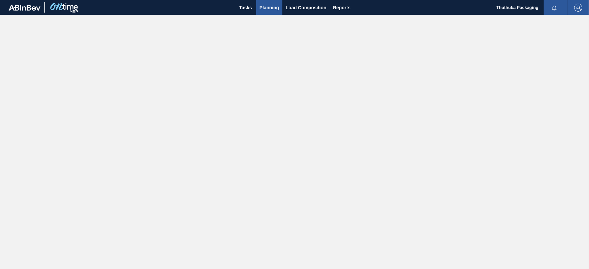
click at [270, 8] on span "Planning" at bounding box center [270, 8] width 20 height 8
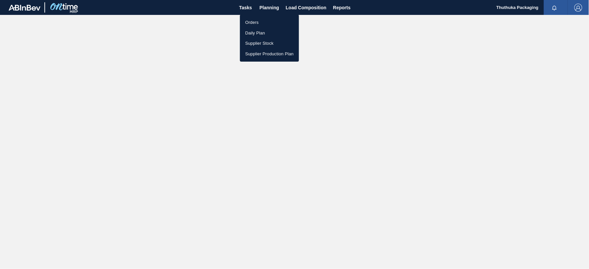
click at [254, 23] on li "Orders" at bounding box center [269, 22] width 59 height 11
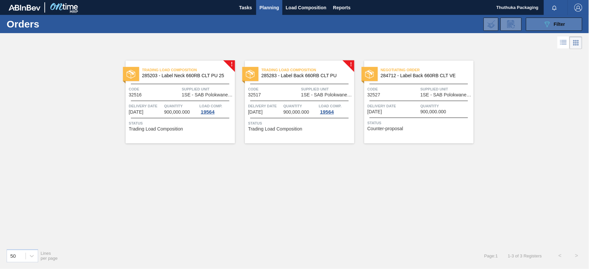
click at [546, 27] on icon "089F7B8B-B2A5-4AFE-B5C0-19BA573D28AC" at bounding box center [548, 24] width 8 height 8
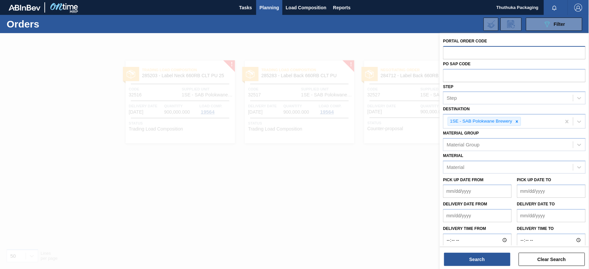
click at [456, 57] on input "text" at bounding box center [514, 52] width 143 height 13
type input "32516"
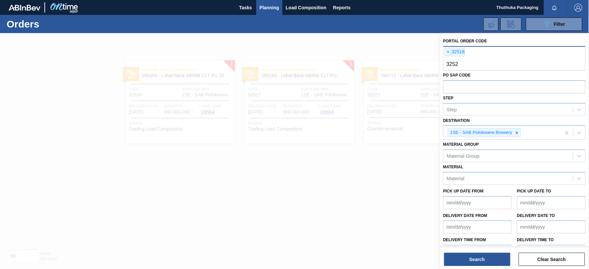
type input "32528"
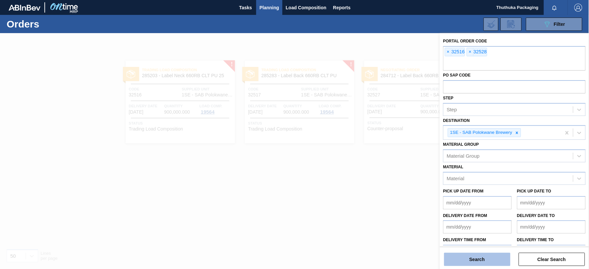
click at [492, 259] on button "Search" at bounding box center [477, 259] width 66 height 13
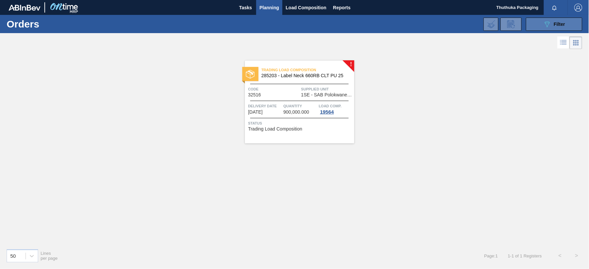
click at [531, 23] on button "089F7B8B-B2A5-4AFE-B5C0-19BA573D28AC Filter" at bounding box center [554, 24] width 56 height 13
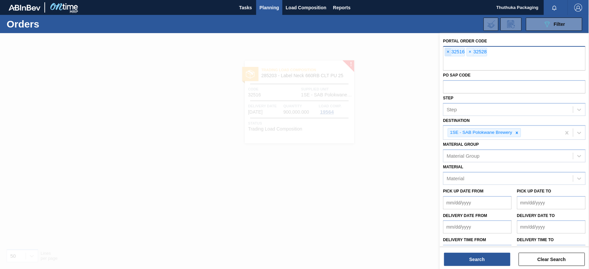
click at [448, 51] on span "×" at bounding box center [448, 52] width 6 height 8
click at [450, 50] on span "×" at bounding box center [448, 52] width 6 height 8
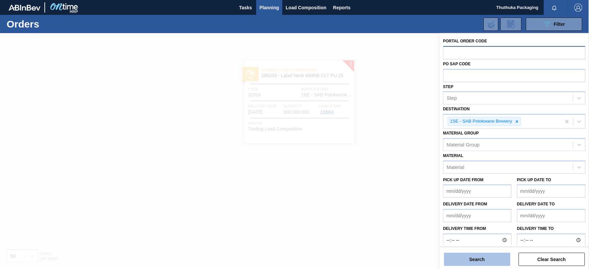
click at [495, 259] on button "Search" at bounding box center [477, 259] width 66 height 13
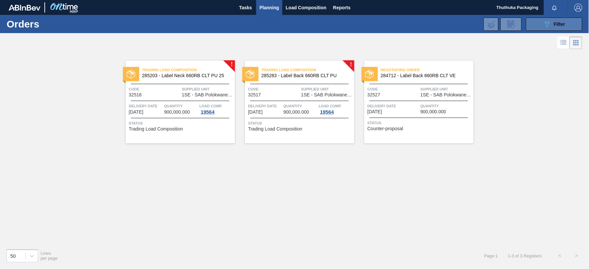
click at [540, 24] on button "089F7B8B-B2A5-4AFE-B5C0-19BA573D28AC Filter" at bounding box center [554, 24] width 56 height 13
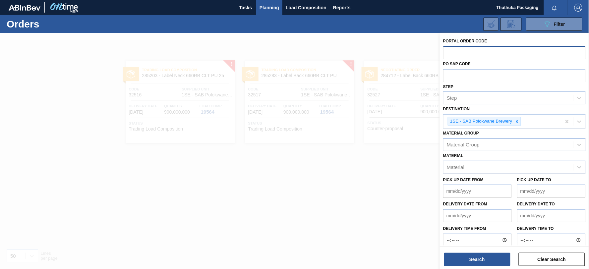
click at [465, 53] on input "text" at bounding box center [514, 52] width 143 height 13
type input "32528"
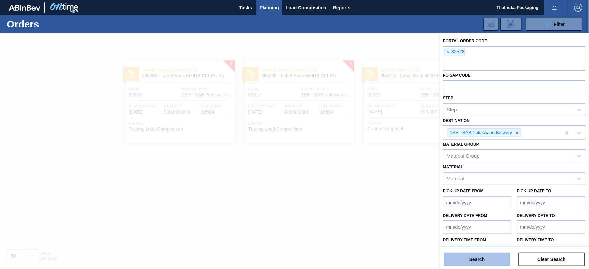
click at [480, 262] on button "Search" at bounding box center [477, 259] width 66 height 13
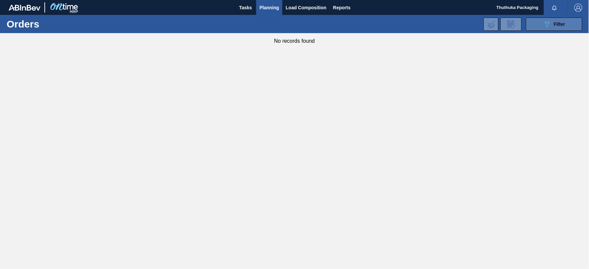
click at [533, 23] on button "089F7B8B-B2A5-4AFE-B5C0-19BA573D28AC Filter" at bounding box center [554, 24] width 56 height 13
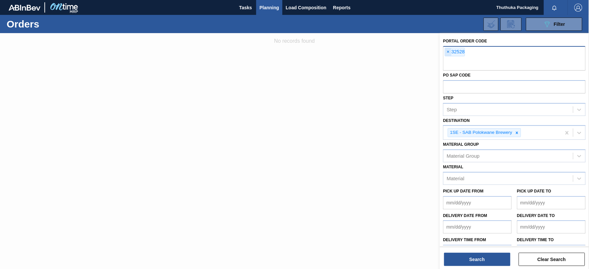
click at [448, 51] on span "×" at bounding box center [448, 52] width 6 height 8
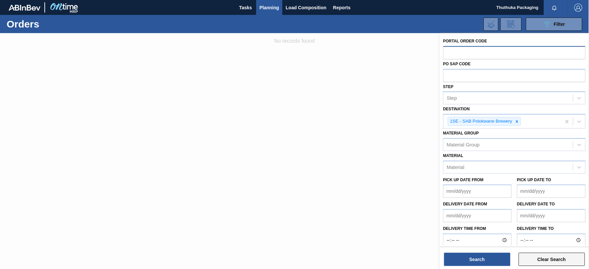
click at [546, 260] on button "Clear Search" at bounding box center [552, 259] width 66 height 13
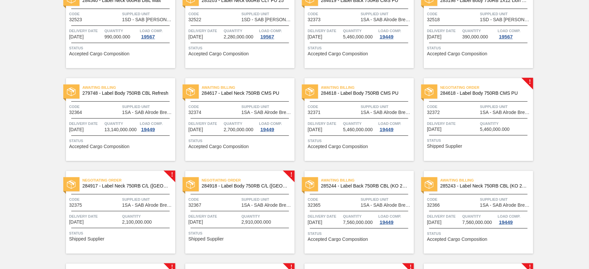
scroll to position [995, 0]
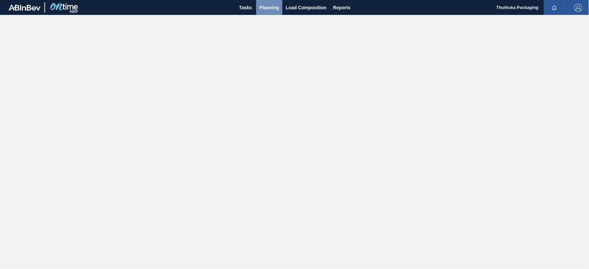
click at [269, 9] on span "Planning" at bounding box center [270, 8] width 20 height 8
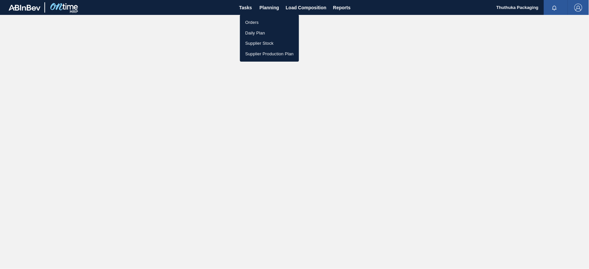
click at [256, 22] on li "Orders" at bounding box center [269, 22] width 59 height 11
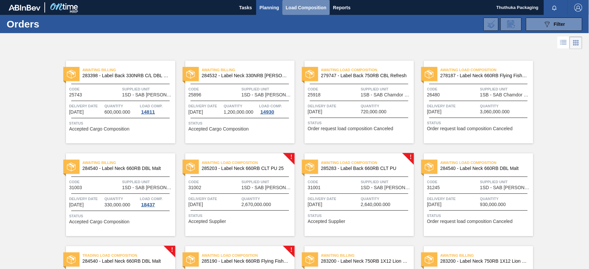
click at [310, 7] on span "Load Composition" at bounding box center [306, 8] width 41 height 8
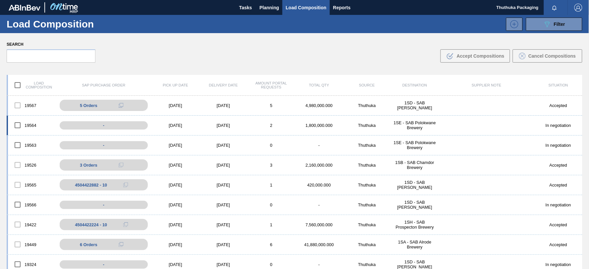
click at [323, 127] on div "1,800,000.000" at bounding box center [319, 125] width 48 height 5
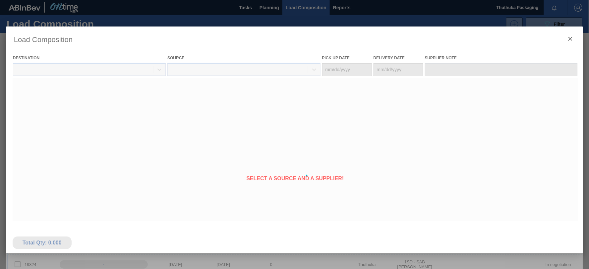
type Date "[DATE]"
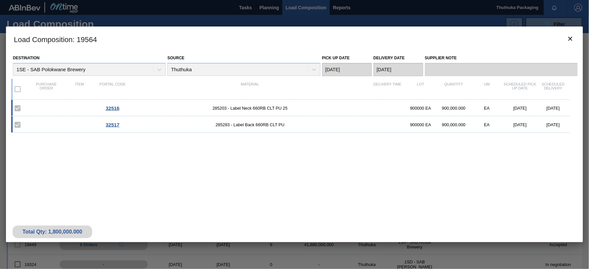
click at [250, 110] on span "285203 - Label Neck 660RB CLT PU 25" at bounding box center [250, 108] width 242 height 5
click at [118, 108] on span "32516" at bounding box center [113, 108] width 14 height 6
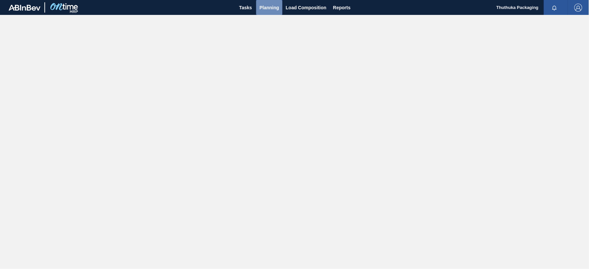
click at [271, 7] on span "Planning" at bounding box center [270, 8] width 20 height 8
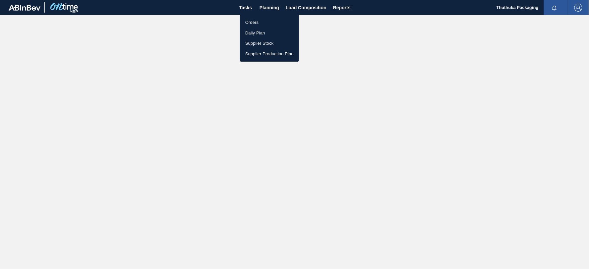
click at [248, 22] on li "Orders" at bounding box center [269, 22] width 59 height 11
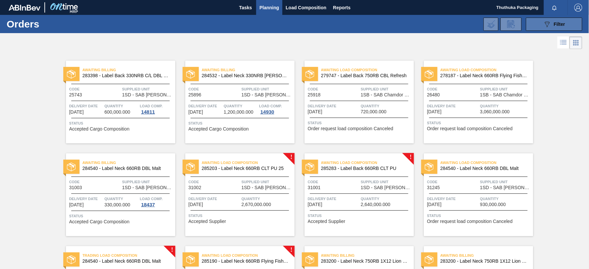
click at [546, 27] on icon "089F7B8B-B2A5-4AFE-B5C0-19BA573D28AC" at bounding box center [548, 24] width 8 height 8
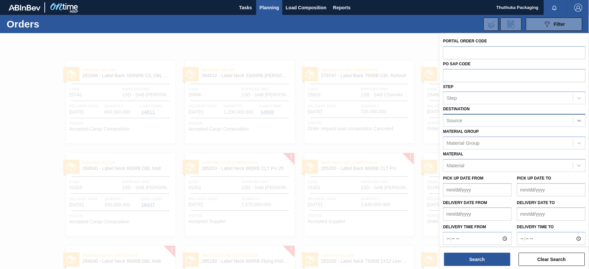
click at [579, 120] on icon at bounding box center [580, 121] width 4 height 2
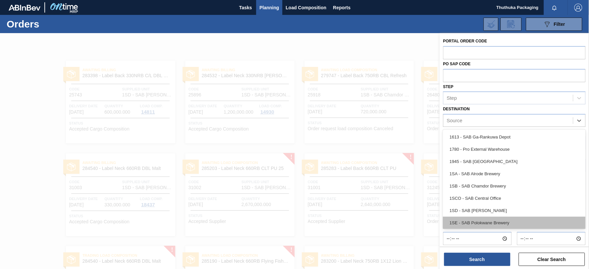
click at [502, 220] on div "1SE - SAB Polokwane Brewery" at bounding box center [514, 223] width 143 height 12
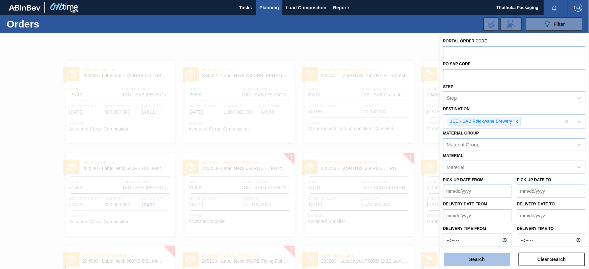
click at [478, 257] on button "Search" at bounding box center [477, 259] width 66 height 13
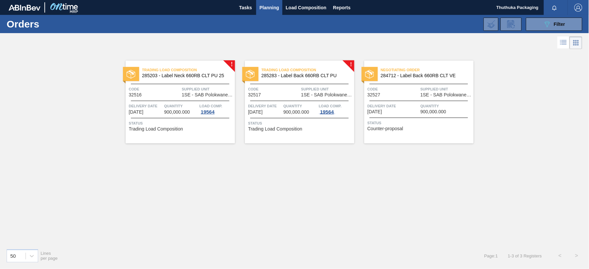
click at [326, 112] on div "19564" at bounding box center [327, 111] width 17 height 5
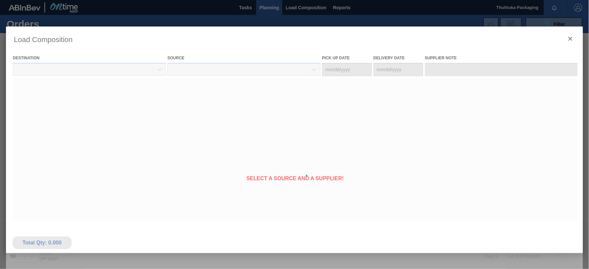
type Date "[DATE]"
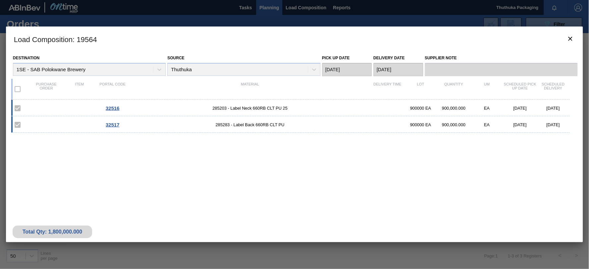
click at [117, 108] on span "32516" at bounding box center [113, 108] width 14 height 6
